Goal: Check status: Check status

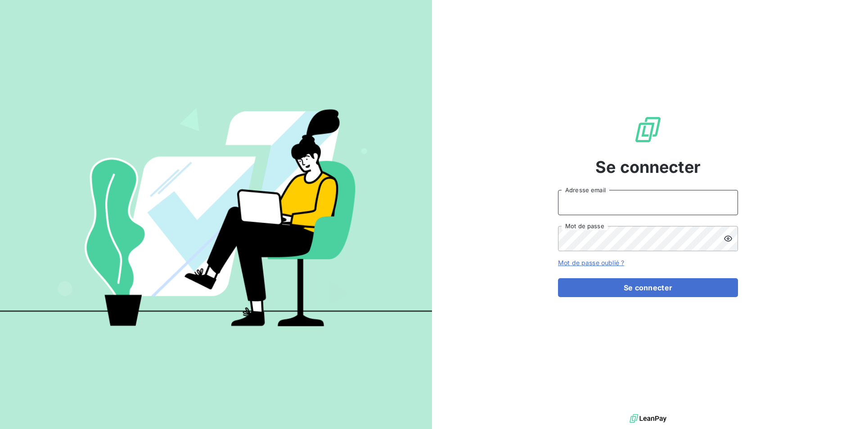
click at [605, 202] on input "Adresse email" at bounding box center [648, 202] width 180 height 25
type input "[EMAIL_ADDRESS][DOMAIN_NAME]"
click at [558, 278] on button "Se connecter" at bounding box center [648, 287] width 180 height 19
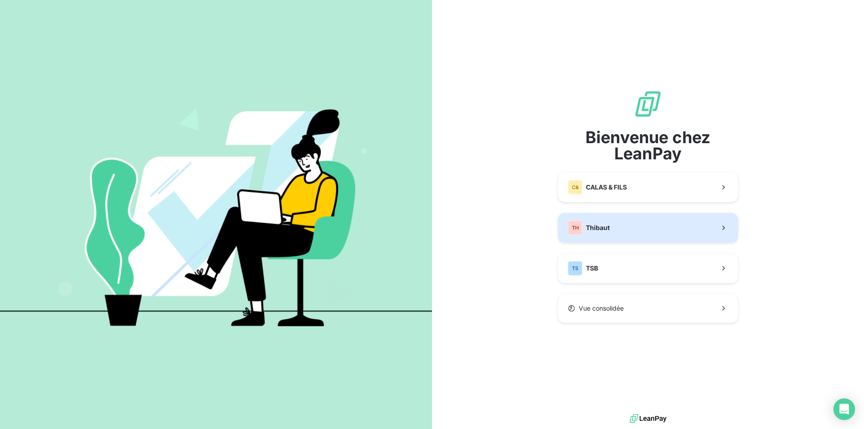
click at [618, 229] on button "TH Thibaut" at bounding box center [648, 228] width 180 height 30
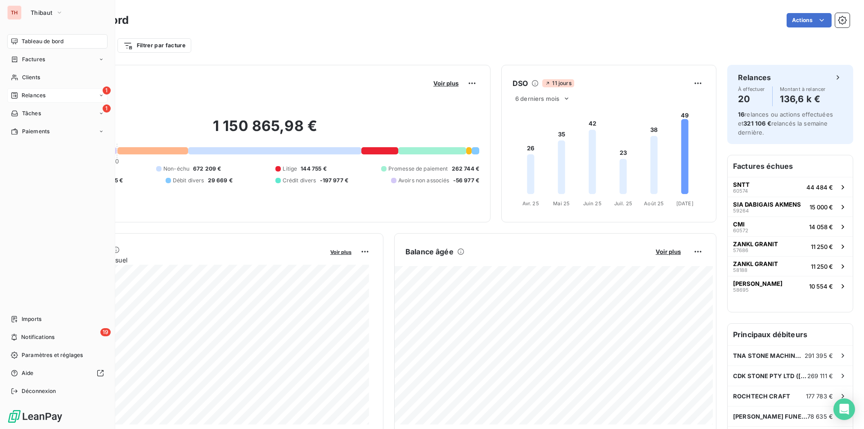
click at [39, 93] on span "Relances" at bounding box center [34, 95] width 24 height 8
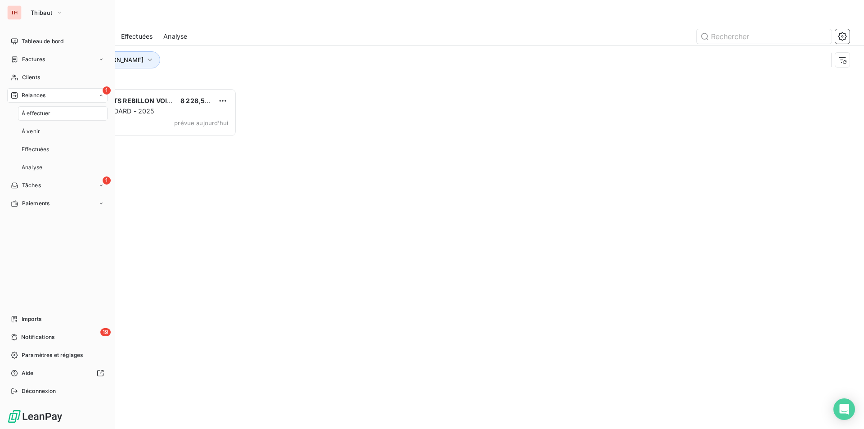
scroll to position [334, 187]
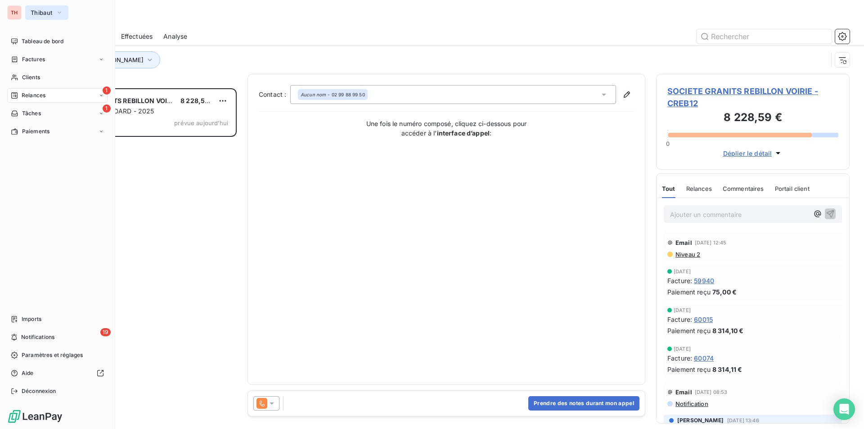
click at [61, 10] on icon "button" at bounding box center [59, 12] width 7 height 9
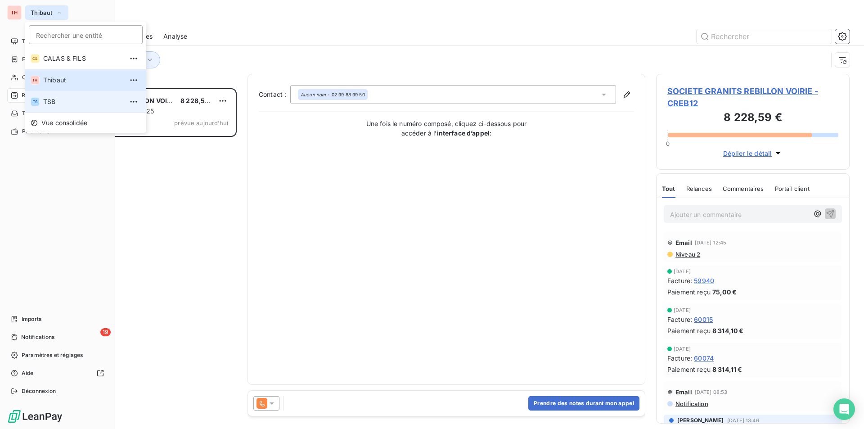
click at [51, 96] on li "TS TSB" at bounding box center [85, 102] width 121 height 22
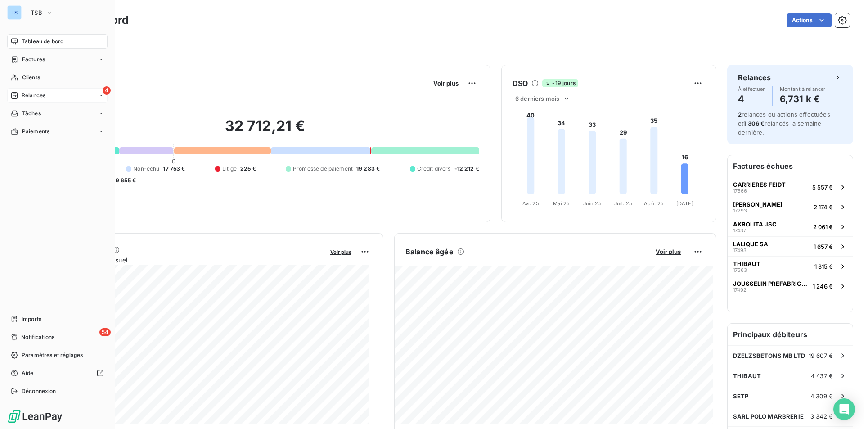
click at [62, 92] on div "4 Relances" at bounding box center [57, 95] width 100 height 14
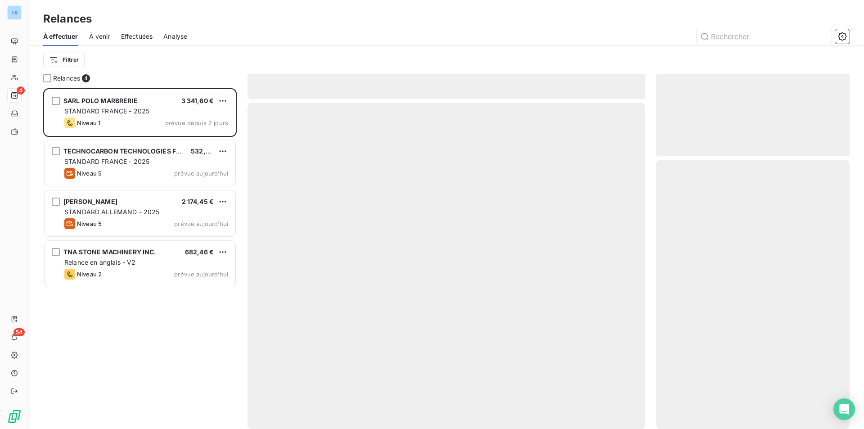
scroll to position [334, 187]
